Goal: Obtain resource: Download file/media

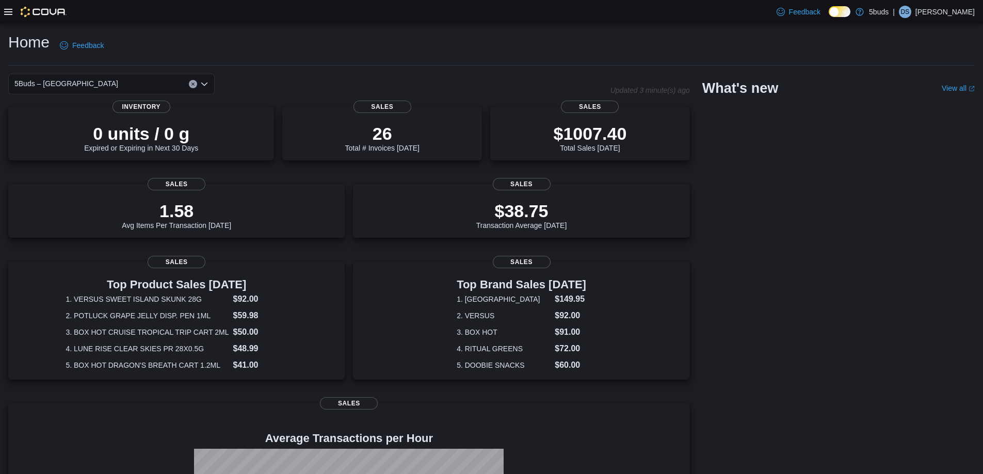
click at [12, 10] on icon at bounding box center [8, 12] width 8 height 8
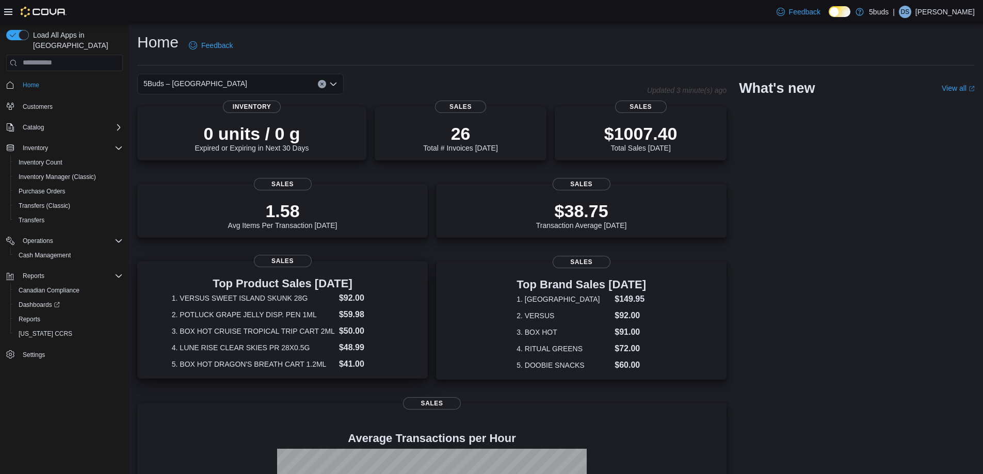
click at [330, 302] on dt "1. VERSUS SWEET ISLAND SKUNK 28G" at bounding box center [253, 298] width 163 height 10
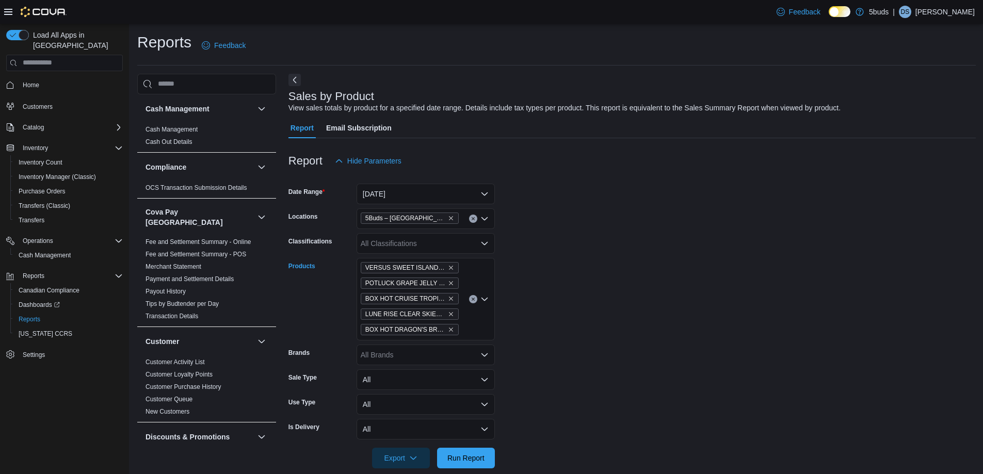
click at [474, 299] on icon "Clear input" at bounding box center [473, 299] width 4 height 4
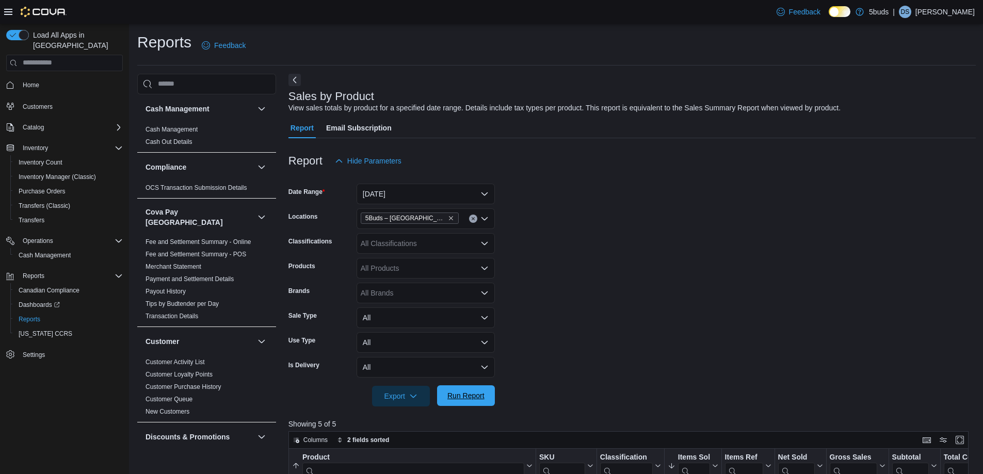
click at [486, 397] on span "Run Report" at bounding box center [465, 395] width 45 height 21
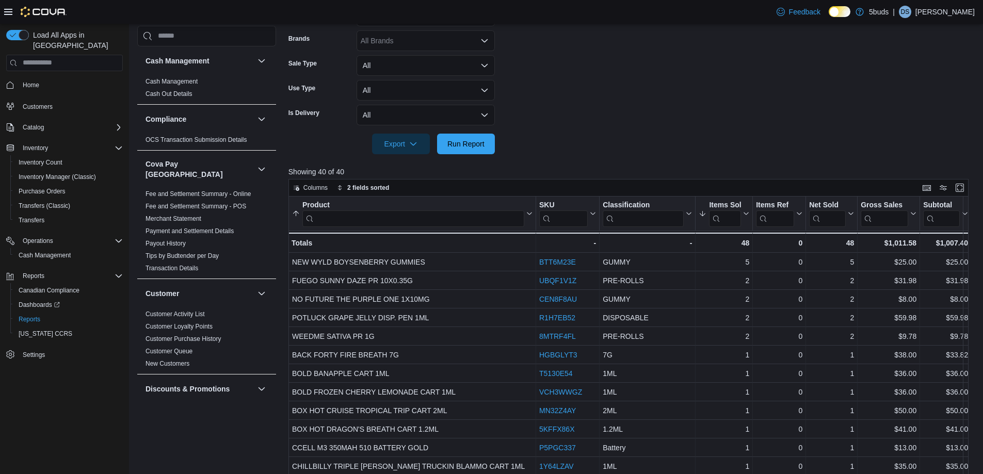
scroll to position [258, 0]
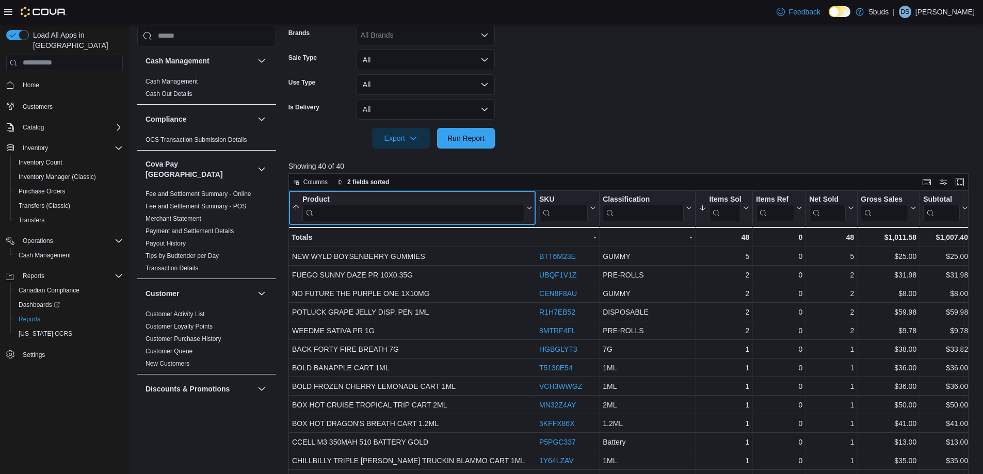
click at [528, 208] on icon at bounding box center [529, 208] width 5 height 3
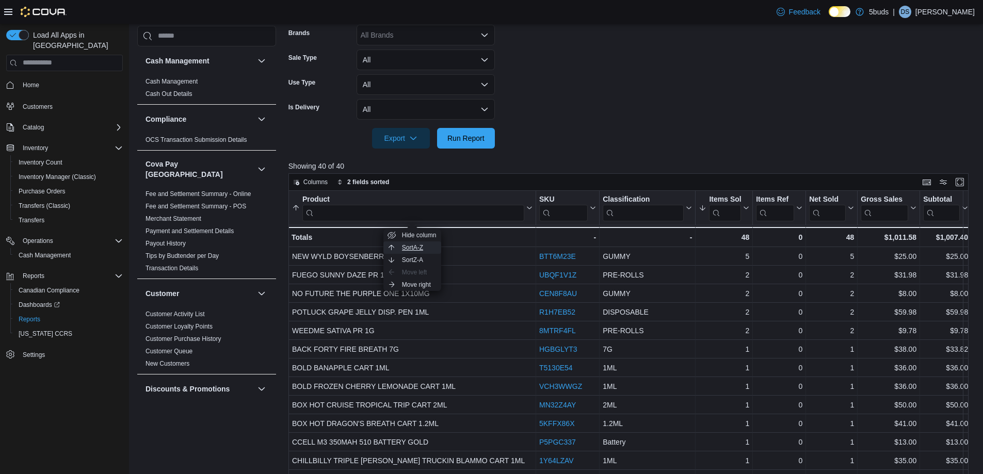
click at [417, 249] on span "Sort A-Z" at bounding box center [412, 247] width 21 height 8
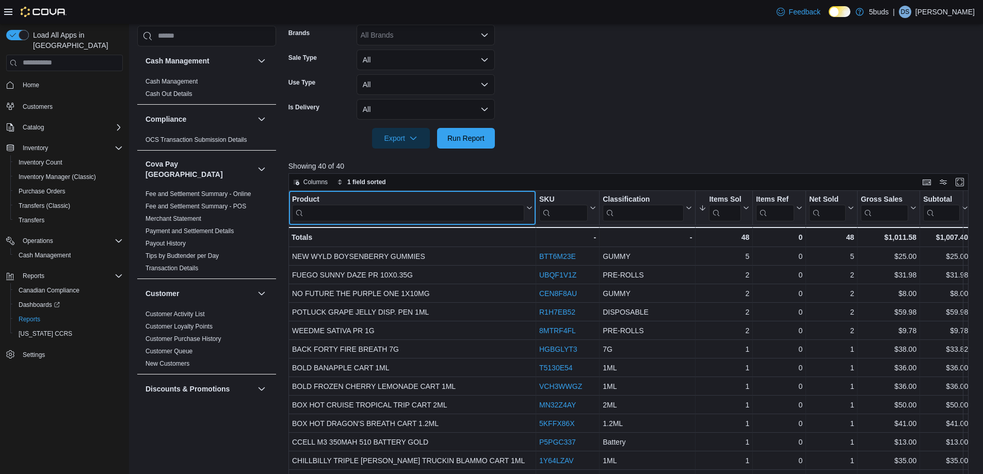
click at [529, 213] on button "Product" at bounding box center [412, 208] width 240 height 26
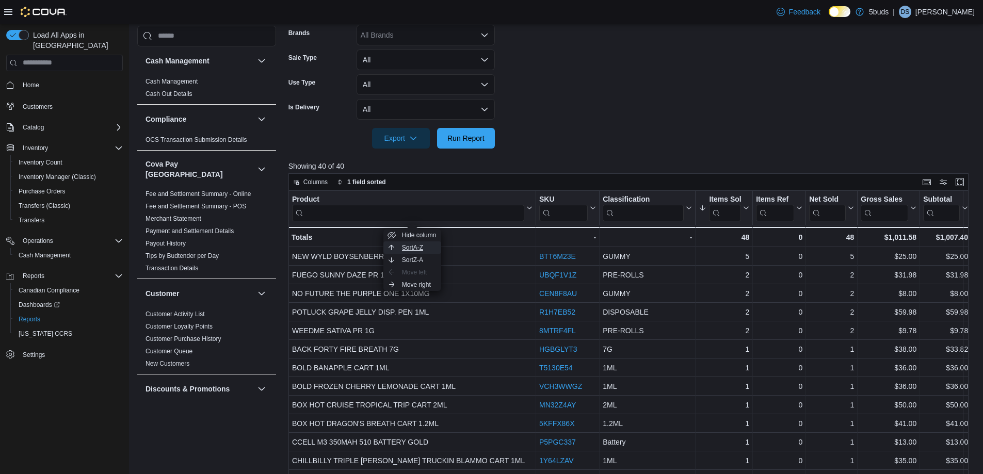
click at [423, 248] on span "Sort A-Z" at bounding box center [412, 247] width 21 height 8
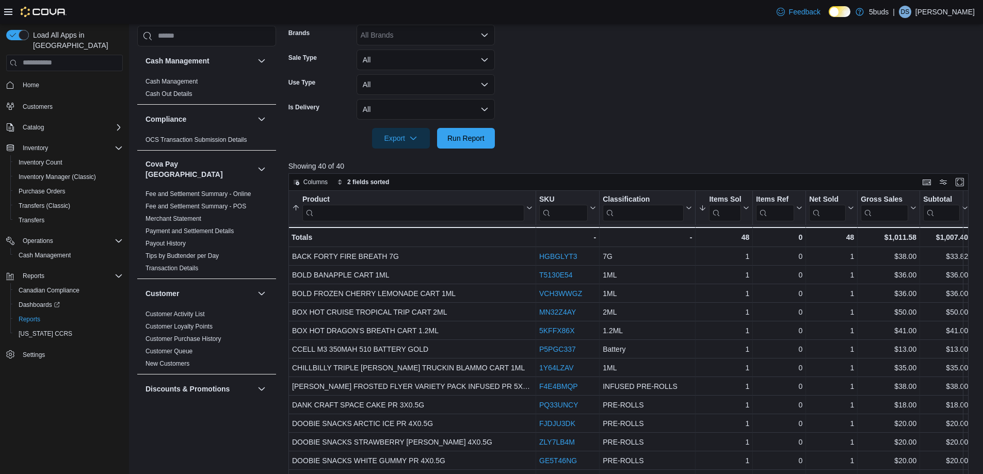
click at [772, 99] on form "Date Range [DATE] Locations 5Buds – Humboldt Classifications All Classification…" at bounding box center [631, 30] width 687 height 235
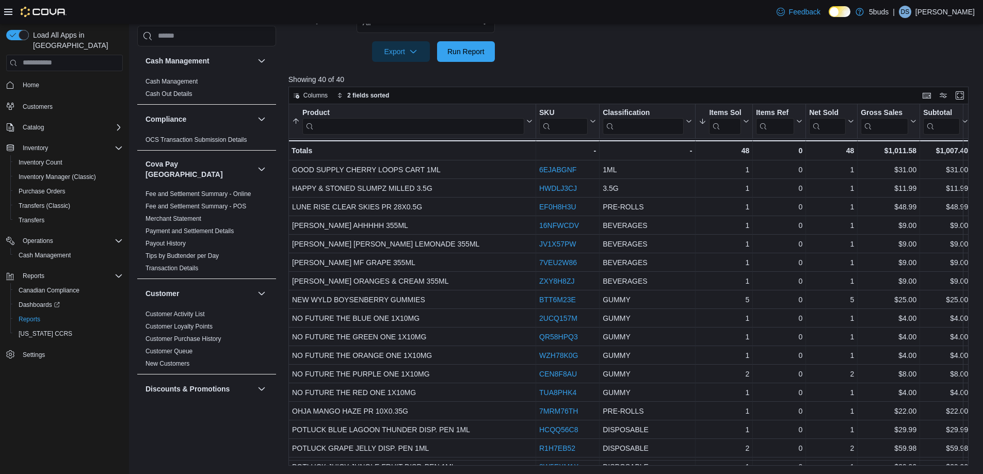
scroll to position [236, 0]
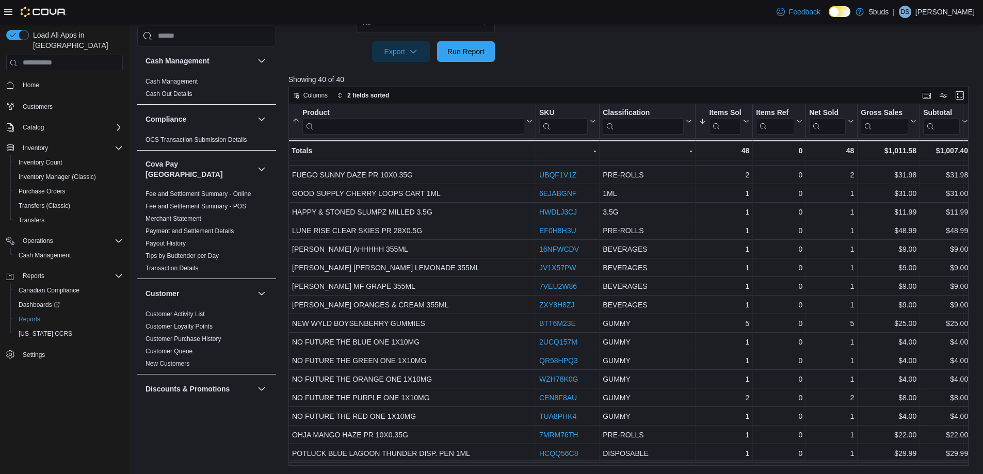
click at [33, 75] on div "Home" at bounding box center [64, 84] width 117 height 19
click at [33, 81] on span "Home" at bounding box center [31, 85] width 17 height 8
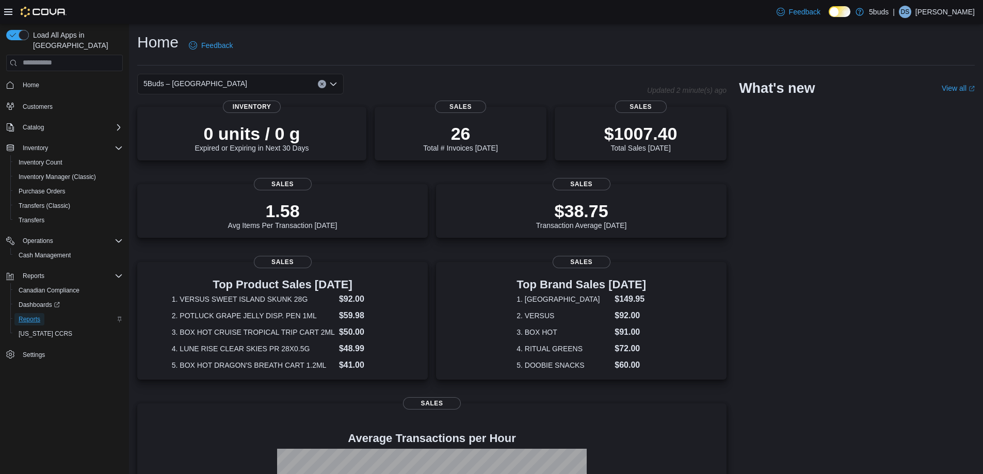
click at [32, 315] on span "Reports" at bounding box center [30, 319] width 22 height 8
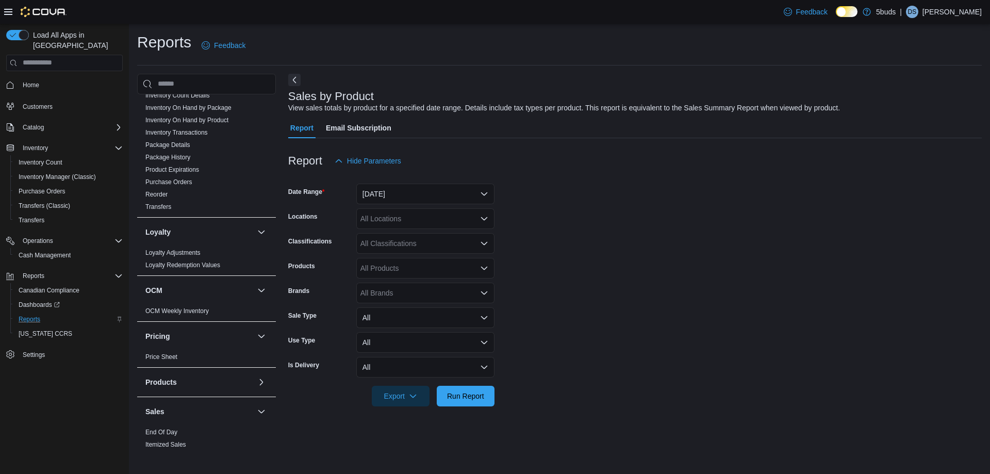
scroll to position [464, 0]
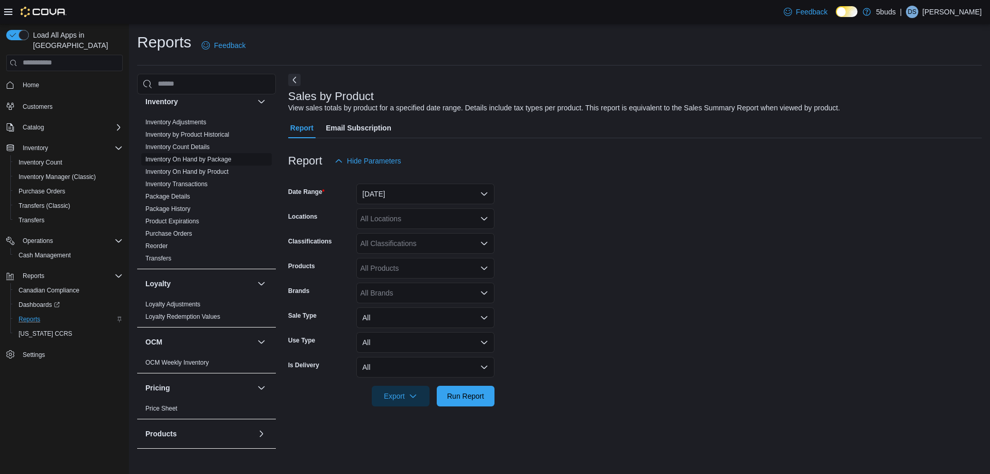
click at [221, 156] on link "Inventory On Hand by Package" at bounding box center [188, 159] width 86 height 7
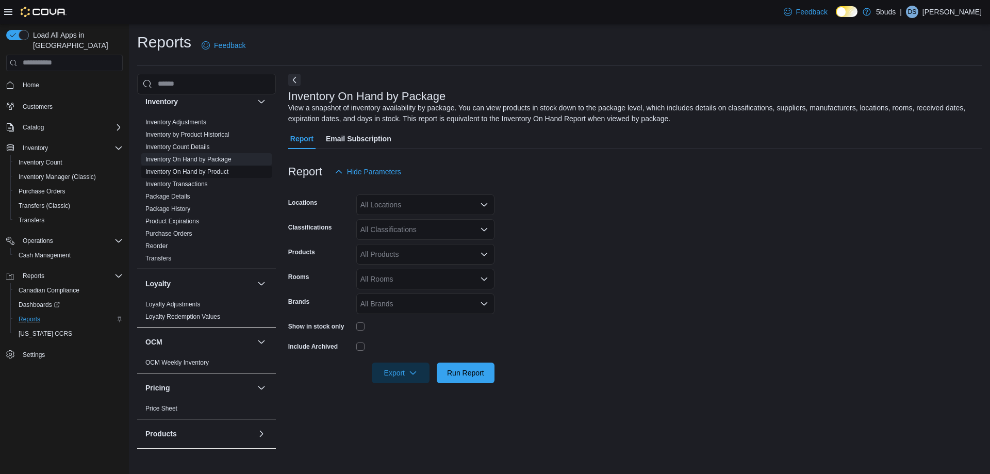
click at [221, 168] on span "Inventory On Hand by Product" at bounding box center [186, 172] width 83 height 8
click at [221, 168] on link "Inventory On Hand by Product" at bounding box center [186, 171] width 83 height 7
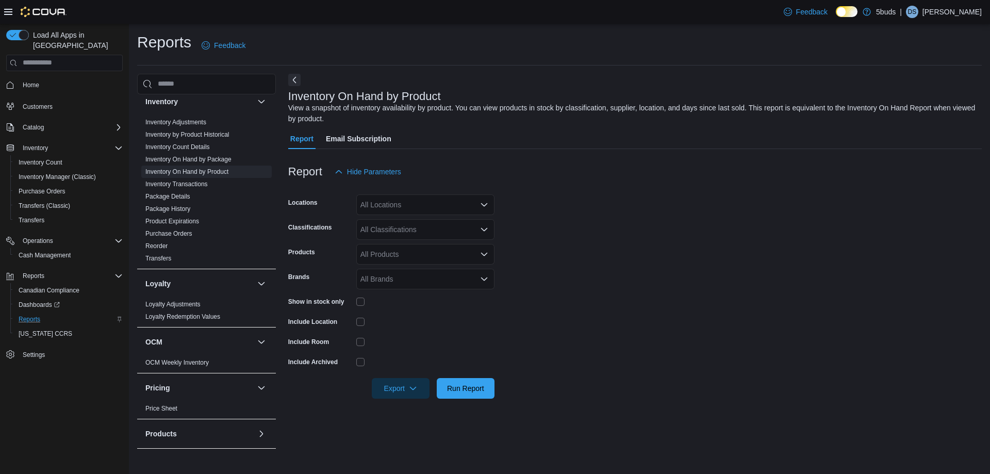
click at [430, 204] on div "All Locations" at bounding box center [425, 204] width 138 height 21
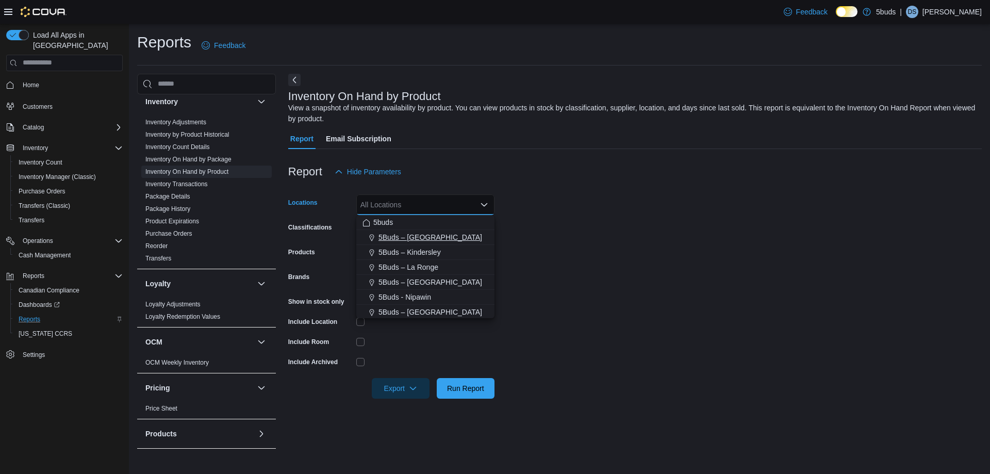
click at [424, 240] on span "5Buds – [GEOGRAPHIC_DATA]" at bounding box center [431, 237] width 104 height 10
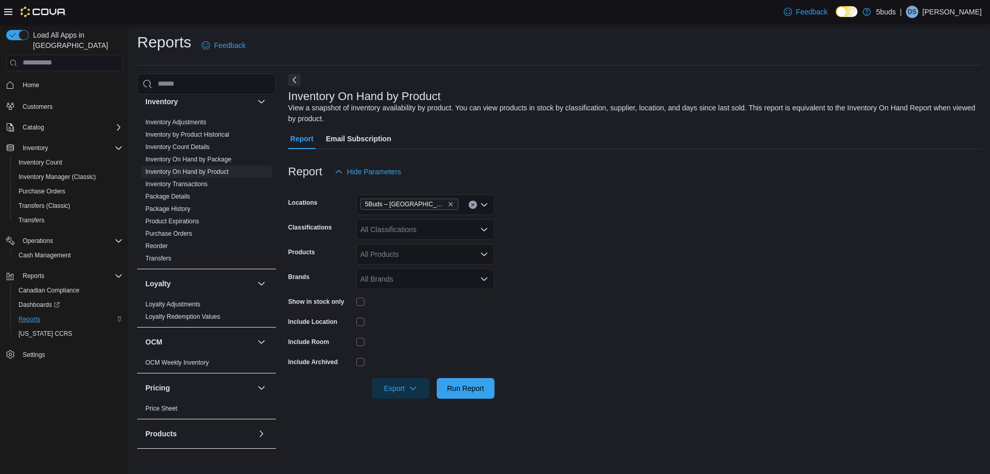
click at [594, 228] on form "Locations 5Buds – Humboldt Classifications All Classifications Products All Pro…" at bounding box center [635, 290] width 694 height 217
click at [431, 233] on div "All Classifications" at bounding box center [425, 229] width 138 height 21
click at [401, 275] on span "28G" at bounding box center [395, 278] width 13 height 10
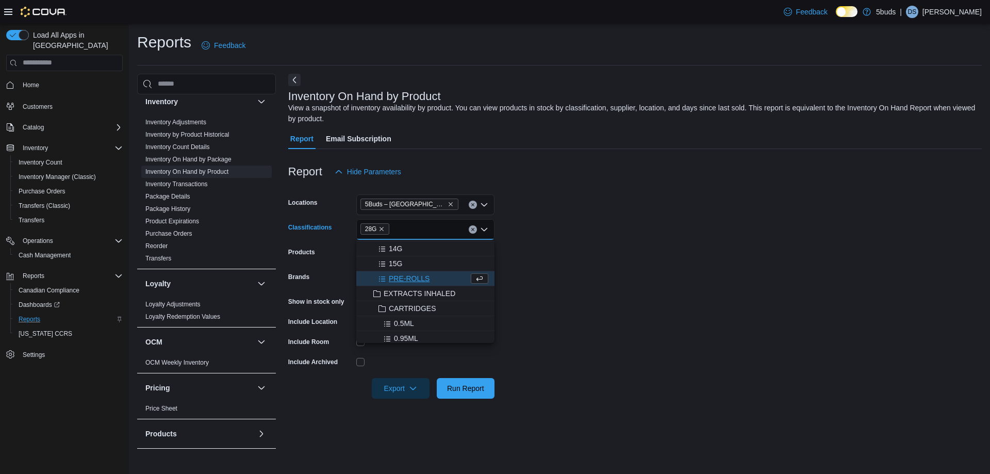
click at [610, 257] on form "Locations 5Buds – [GEOGRAPHIC_DATA] Classifications 28G Combo box. Selected. 28…" at bounding box center [635, 290] width 694 height 217
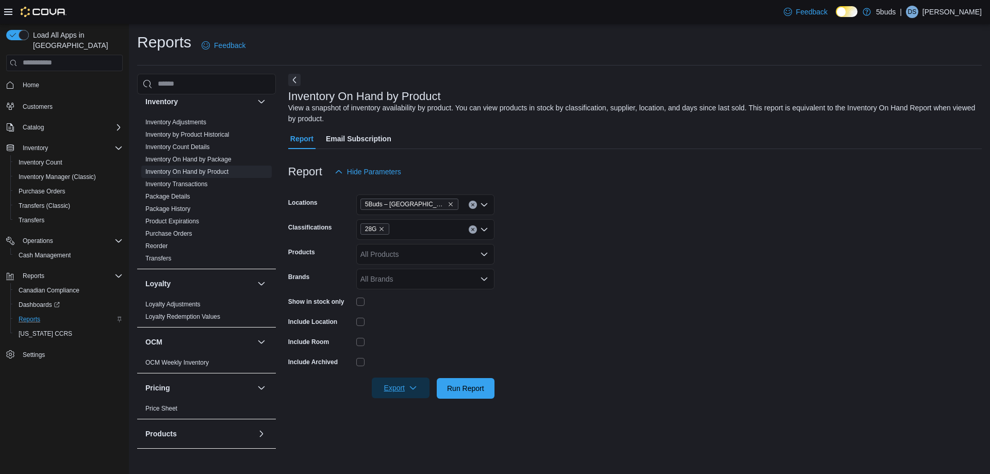
click at [418, 387] on span "Export" at bounding box center [400, 388] width 45 height 21
click at [409, 405] on span "Export to Excel" at bounding box center [402, 409] width 46 height 8
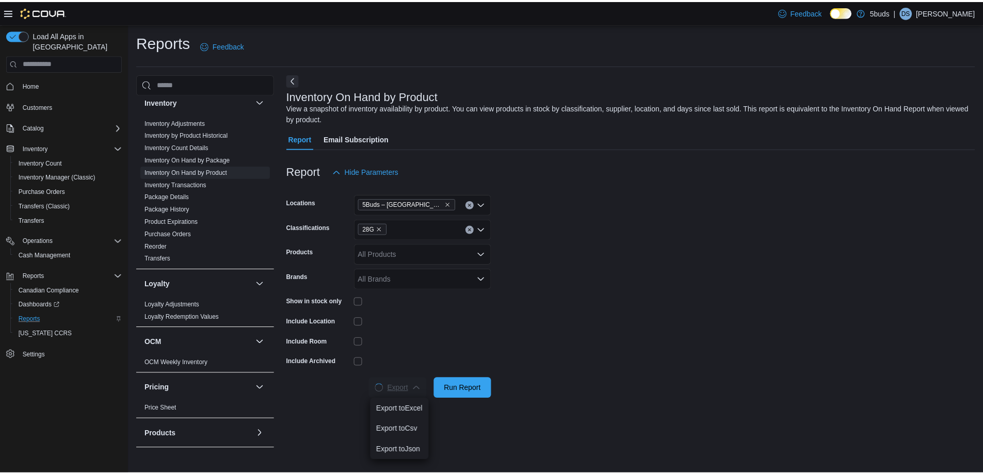
scroll to position [0, 0]
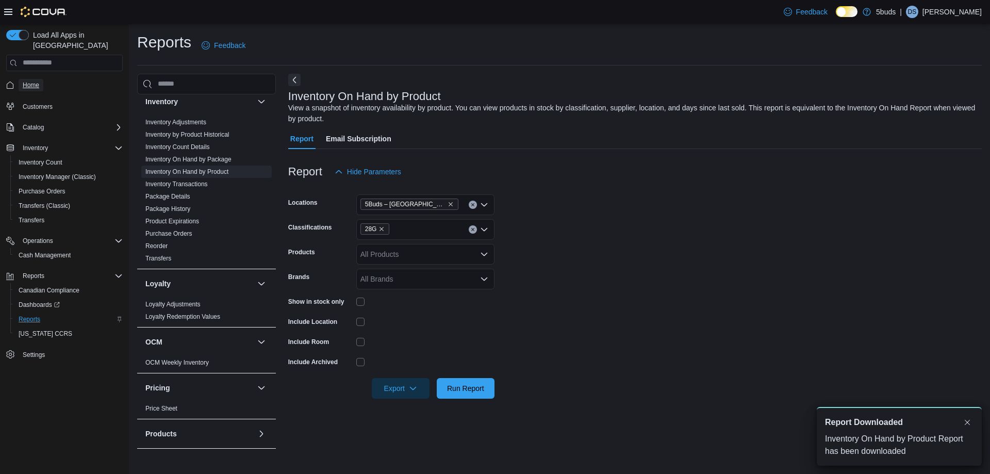
click at [39, 81] on span "Home" at bounding box center [31, 85] width 17 height 8
